Goal: Answer question/provide support: Share knowledge or assist other users

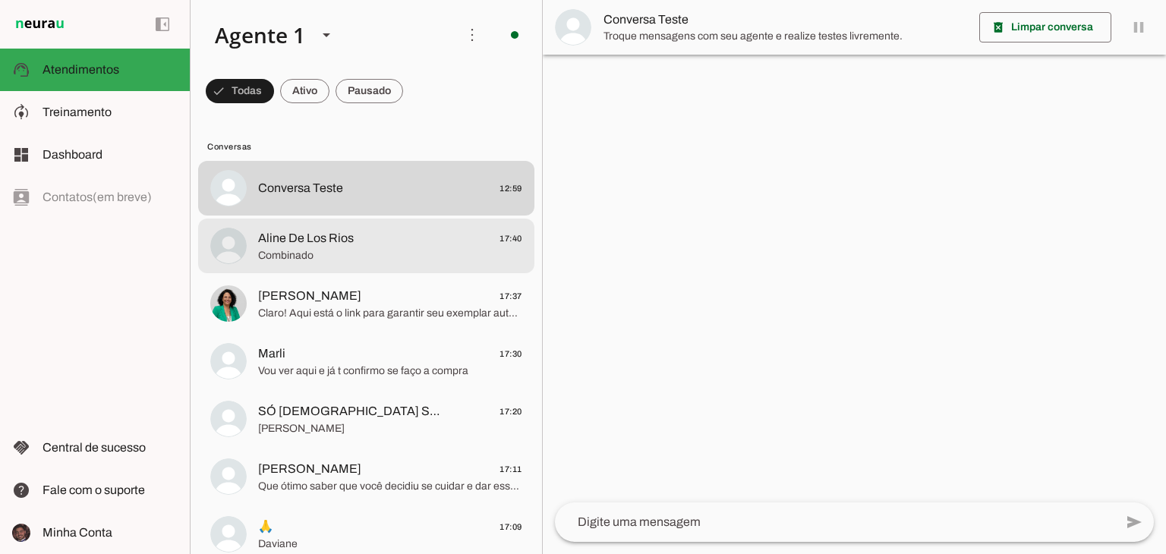
click at [395, 229] on span "Aline De Los Rios 17:40" at bounding box center [390, 238] width 264 height 19
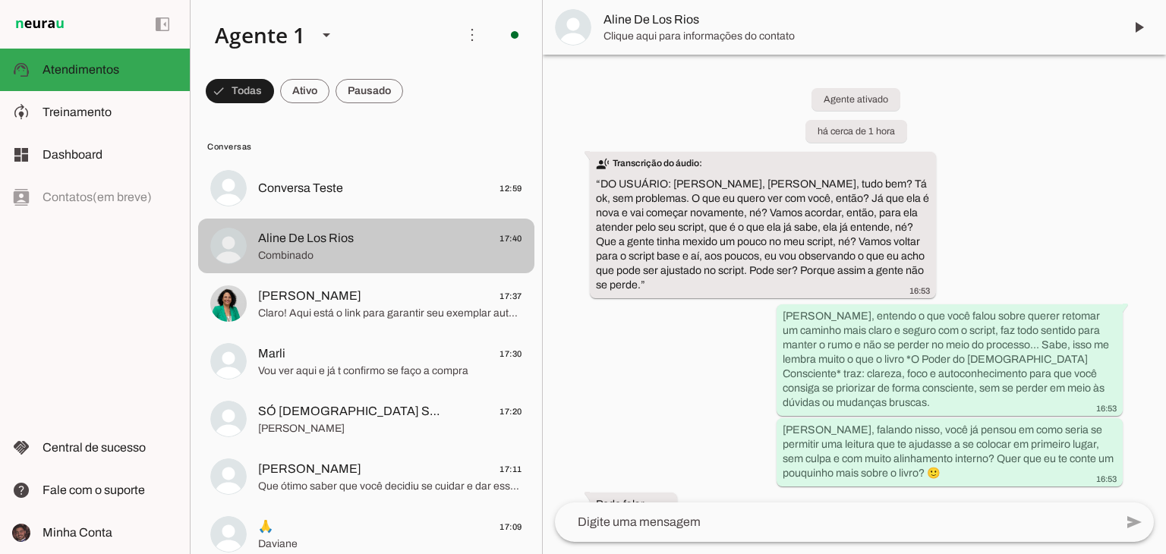
scroll to position [610, 0]
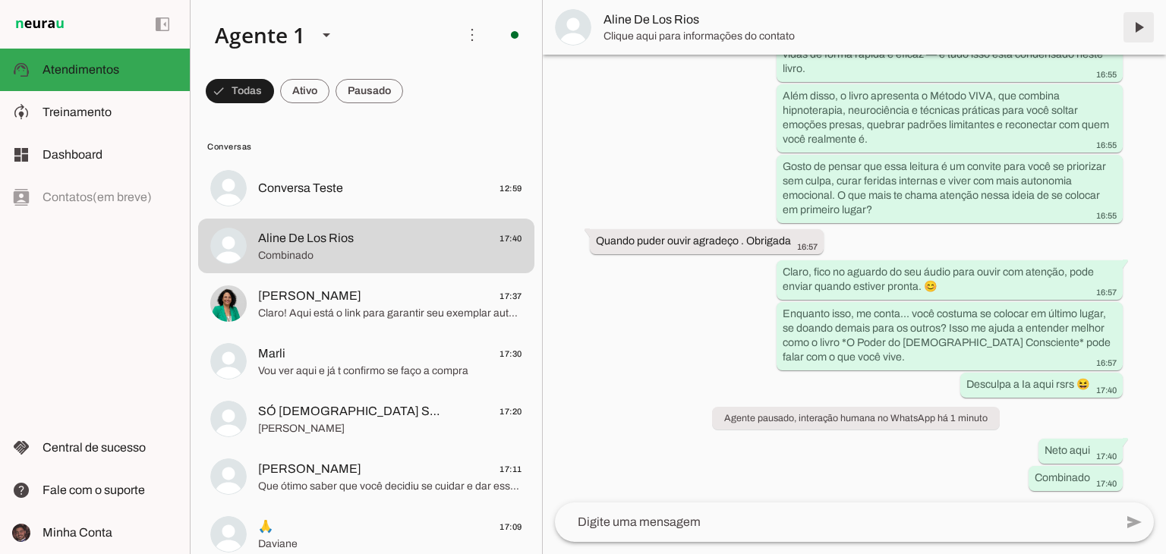
click at [1142, 21] on span at bounding box center [1139, 27] width 36 height 36
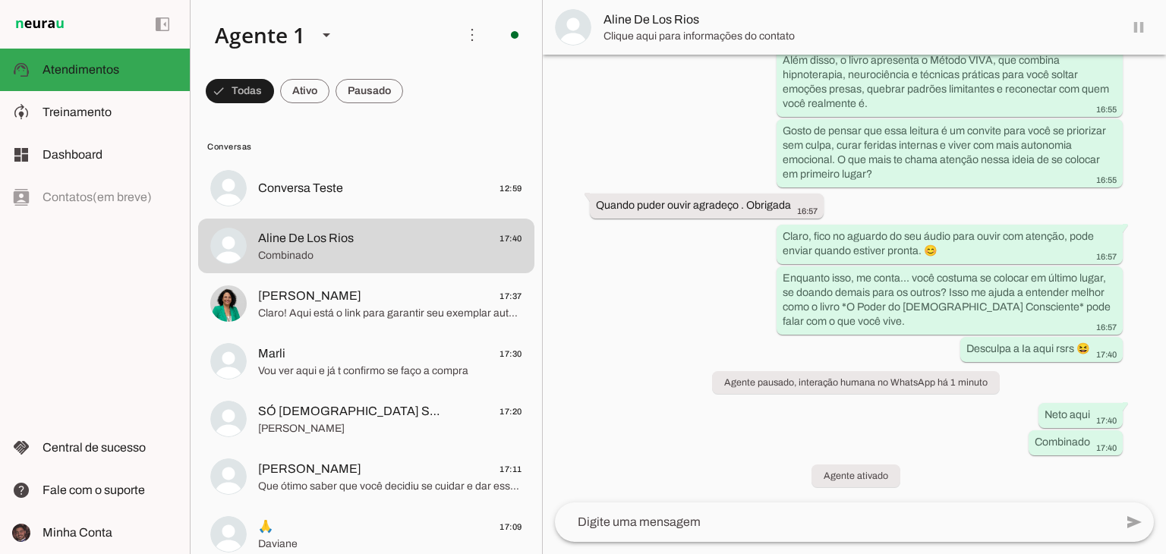
click at [1142, 21] on md-item "Aline De Los Rios" at bounding box center [854, 27] width 623 height 55
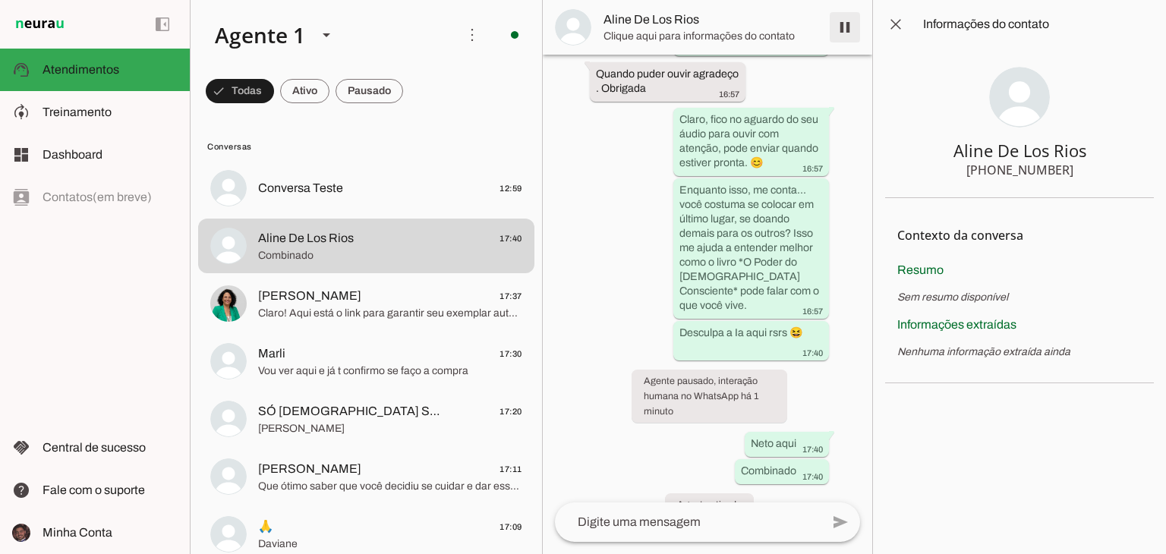
click at [844, 34] on span at bounding box center [845, 27] width 36 height 36
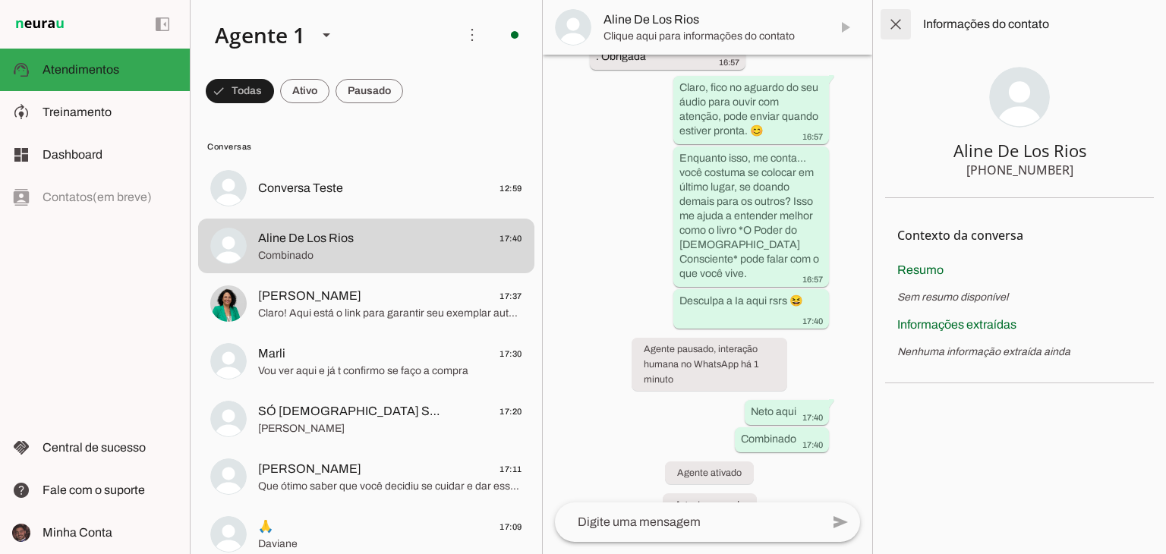
click at [890, 28] on span at bounding box center [896, 24] width 36 height 36
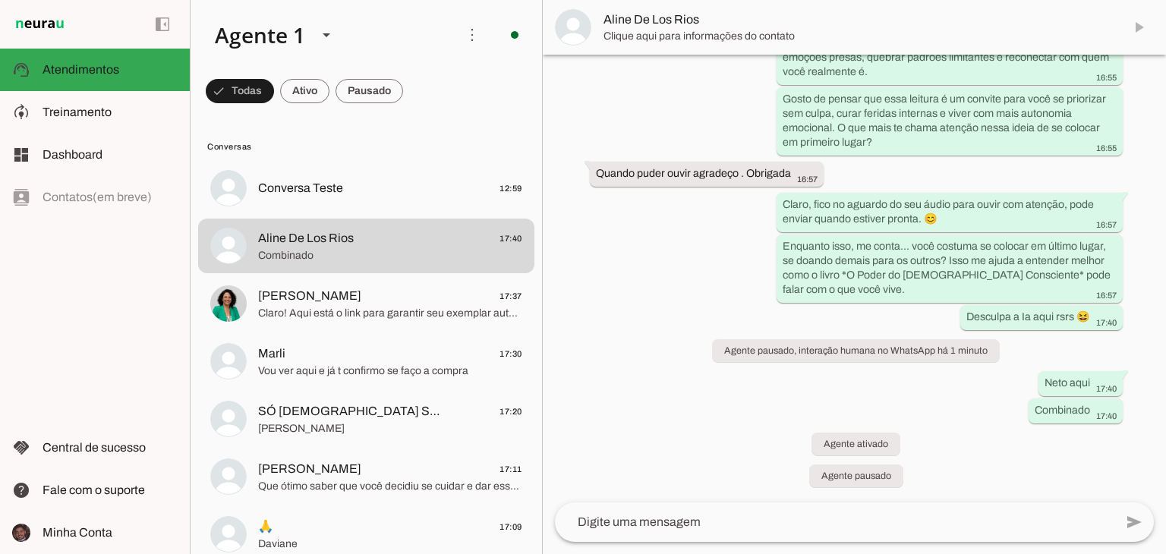
scroll to position [677, 0]
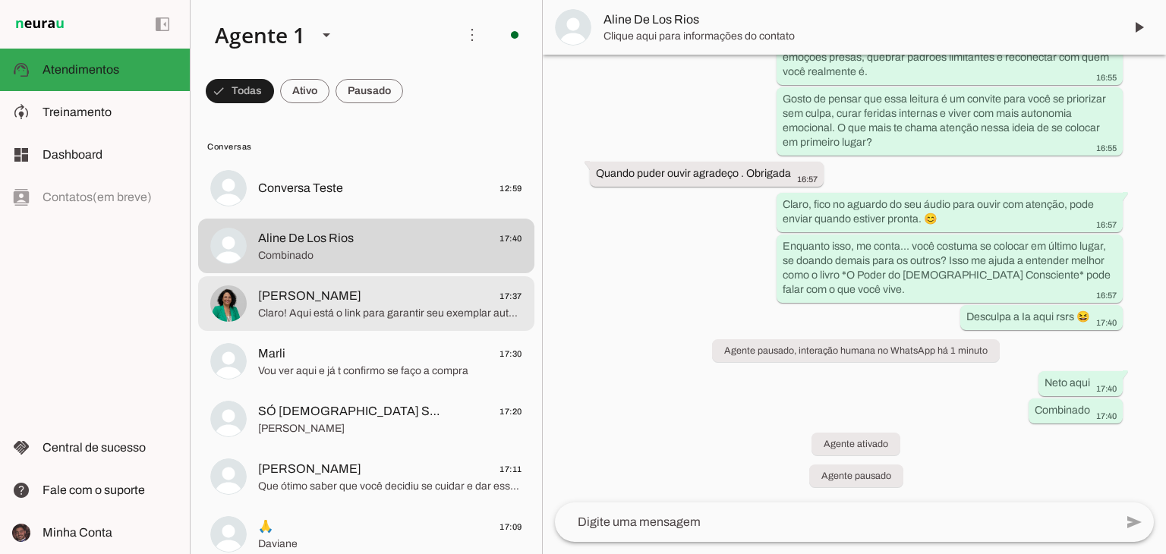
click at [419, 301] on span "[PERSON_NAME] 17:37" at bounding box center [390, 296] width 264 height 19
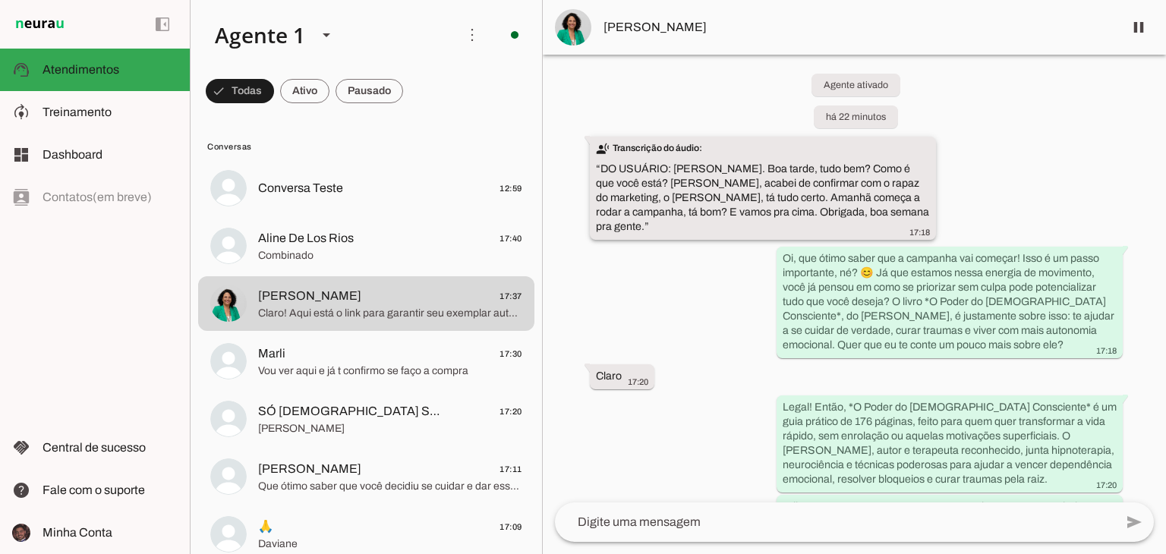
scroll to position [21, 0]
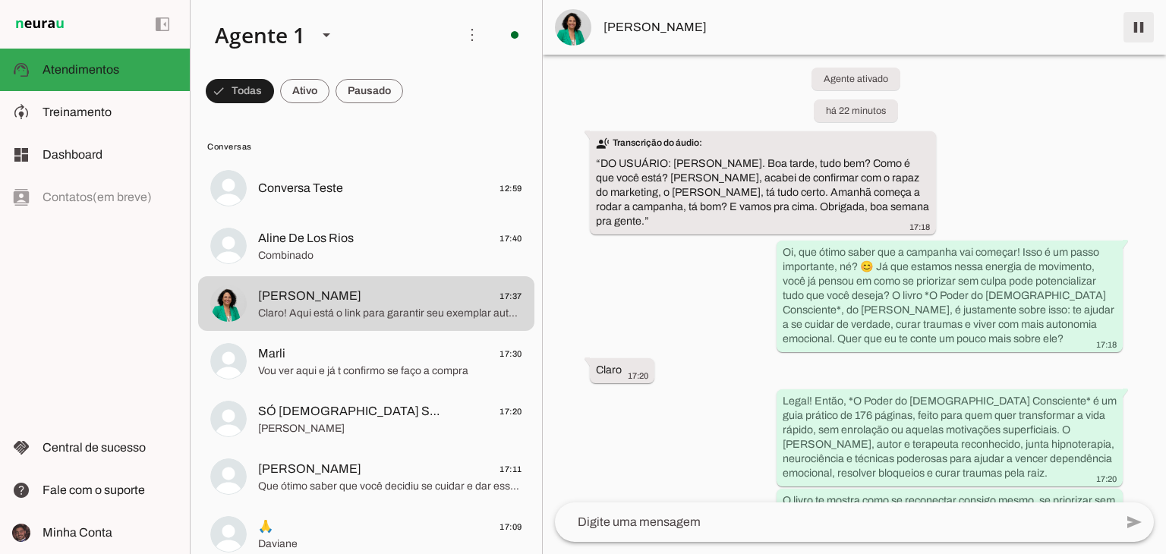
click at [1144, 28] on span at bounding box center [1139, 27] width 36 height 36
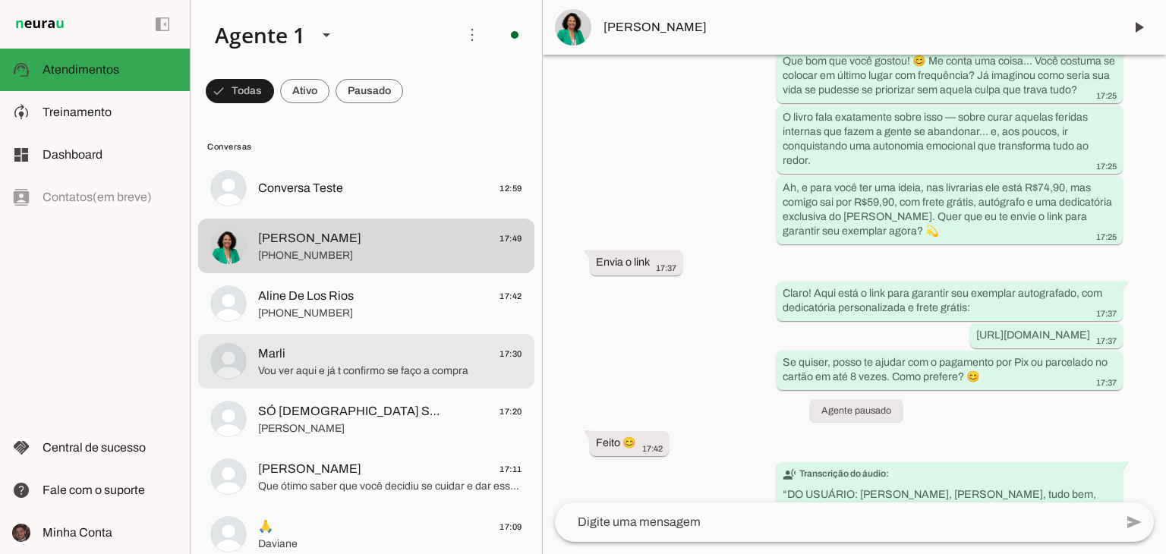
scroll to position [0, 0]
